Goal: Task Accomplishment & Management: Manage account settings

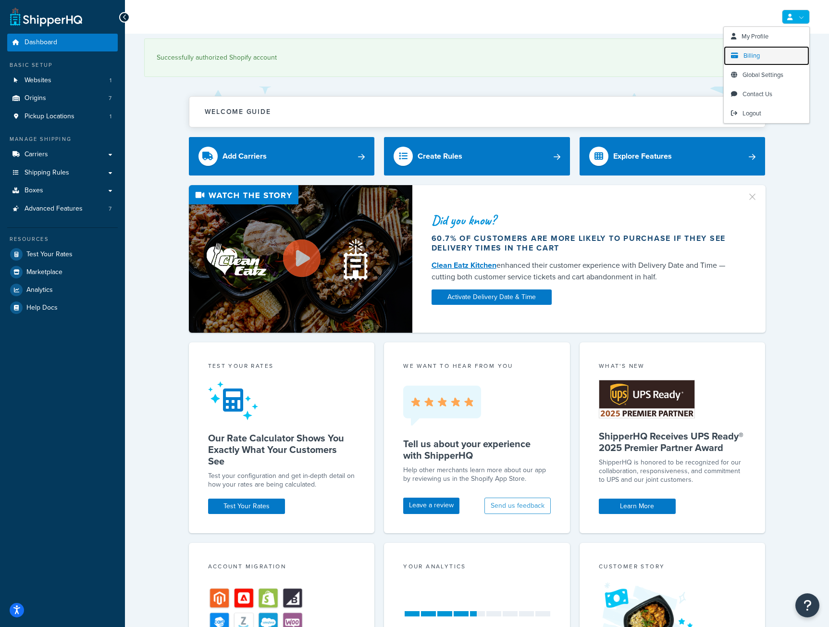
click at [757, 56] on span "Billing" at bounding box center [752, 55] width 16 height 9
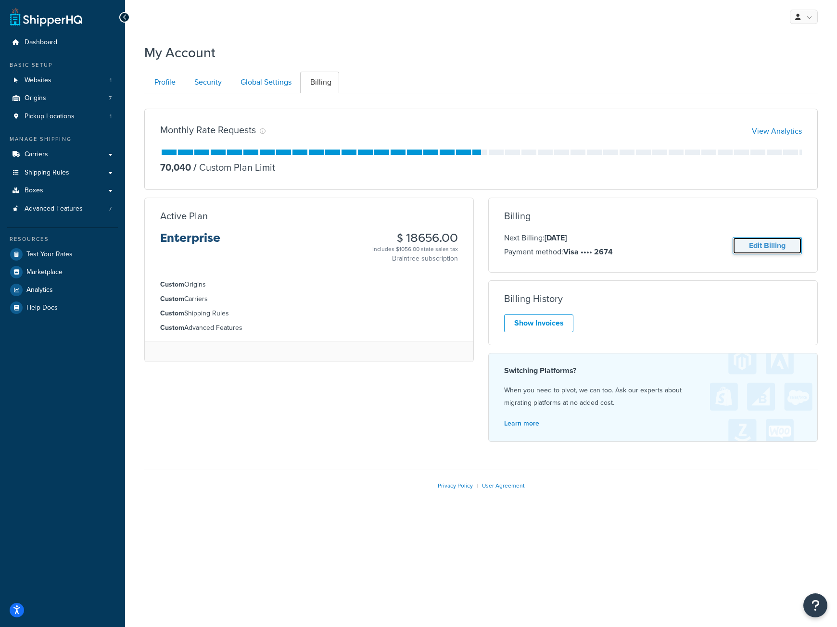
click at [765, 245] on link "Edit Billing" at bounding box center [766, 246] width 69 height 18
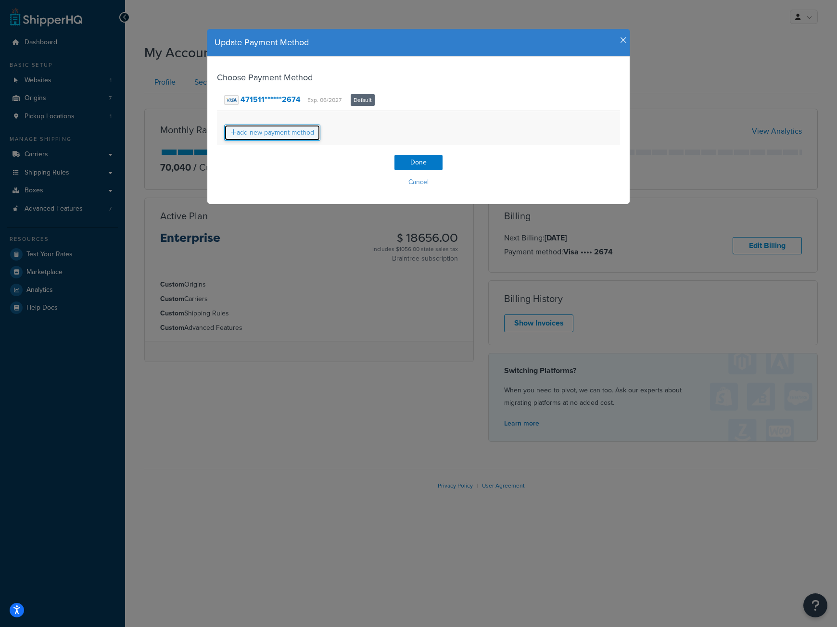
click at [286, 136] on link "add new payment method" at bounding box center [272, 133] width 96 height 16
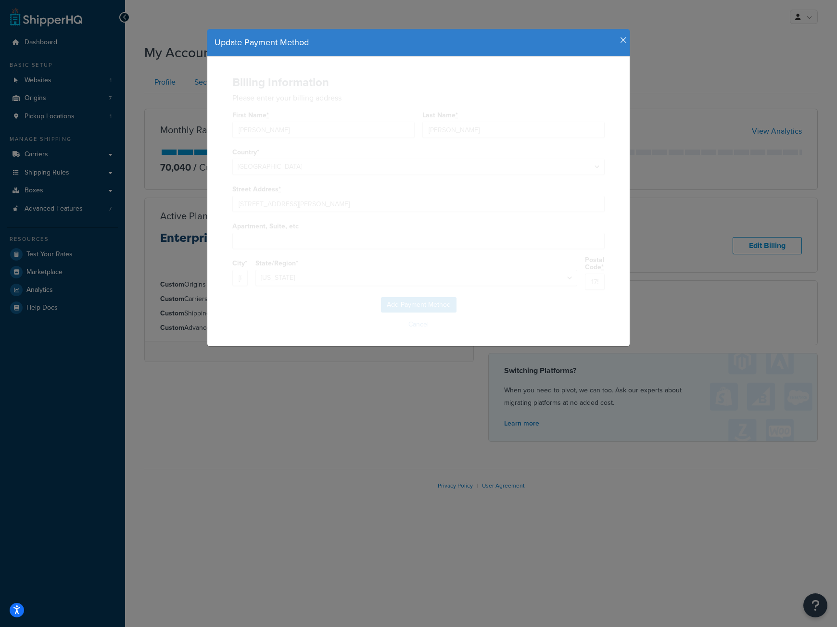
select select "PA"
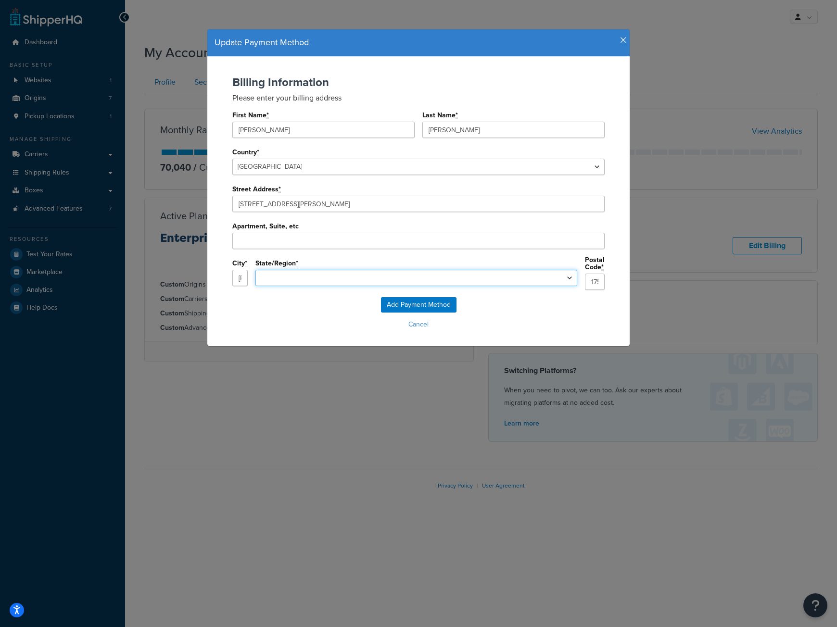
click at [446, 279] on select "Alabama Alaska Arizona Arkansas California Colorado Connecticut Delaware Florid…" at bounding box center [416, 278] width 322 height 16
select select "PA"
click at [330, 270] on select "Alabama Alaska Arizona Arkansas California Colorado Connecticut Delaware Florid…" at bounding box center [416, 278] width 322 height 16
click at [415, 300] on input "Add Payment Method" at bounding box center [418, 304] width 75 height 15
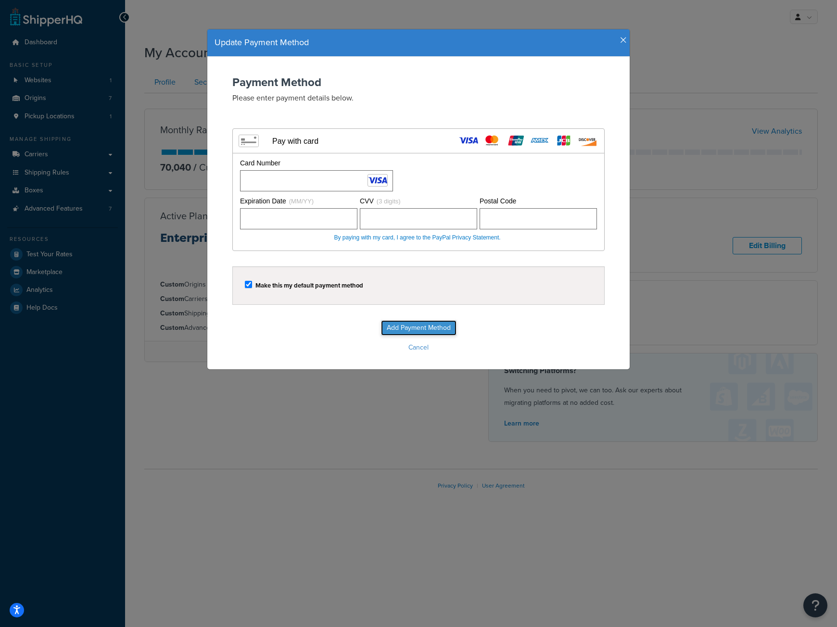
click at [423, 327] on input "Add Payment Method" at bounding box center [418, 327] width 75 height 15
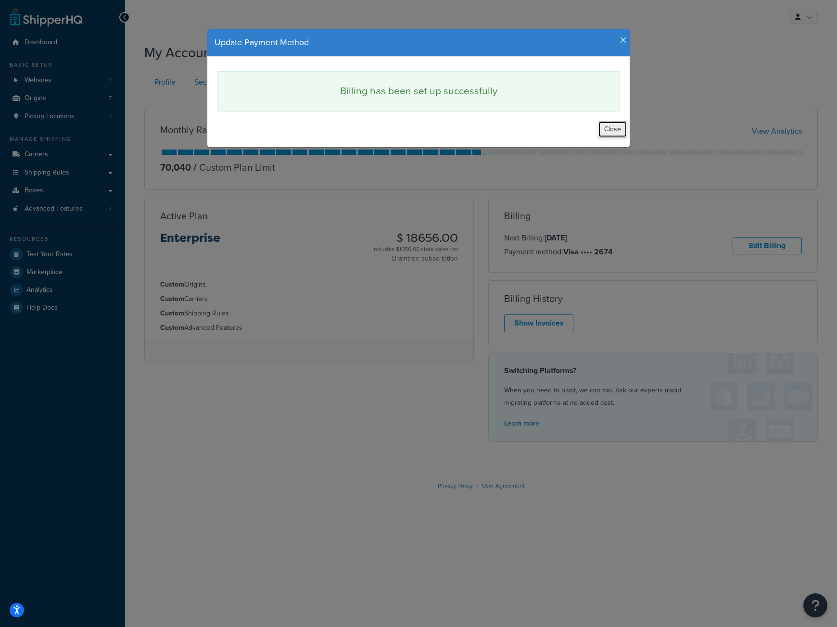
click at [608, 126] on button "Close" at bounding box center [612, 129] width 29 height 16
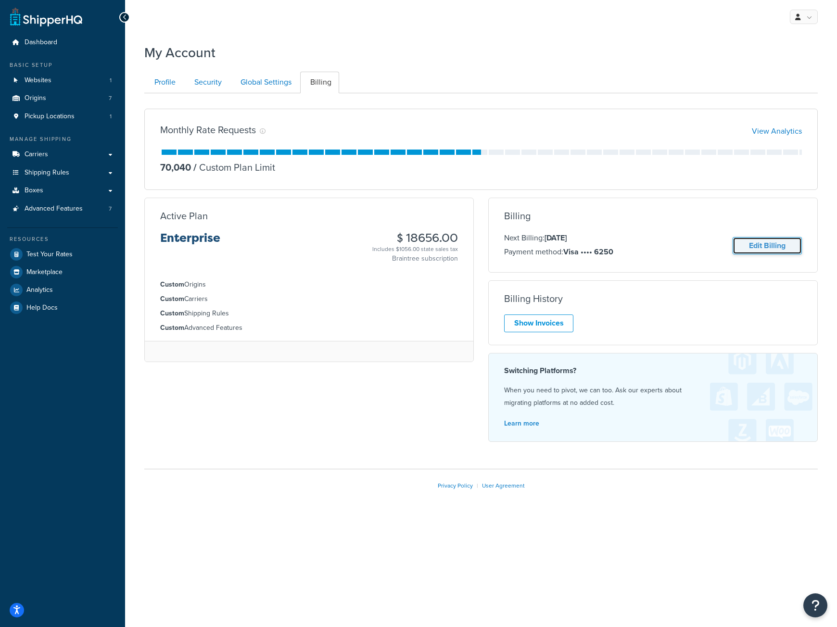
click at [747, 246] on link "Edit Billing" at bounding box center [766, 246] width 69 height 18
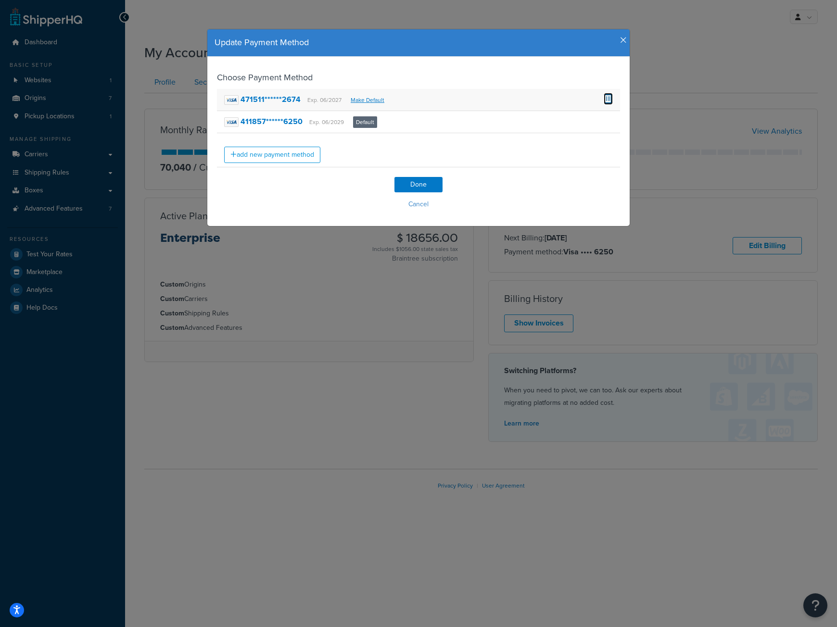
click at [605, 98] on span at bounding box center [607, 98] width 9 height 11
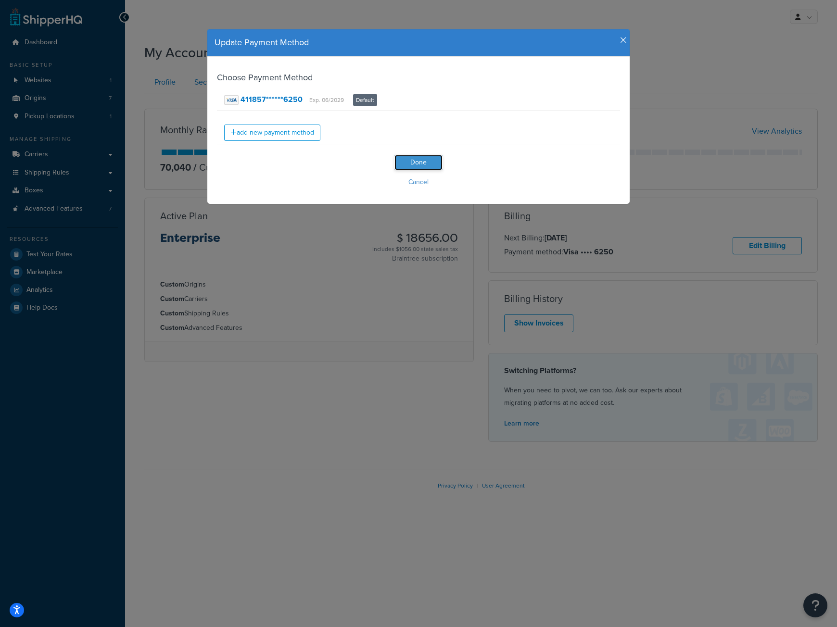
click at [417, 161] on input "Done" at bounding box center [418, 162] width 48 height 15
